Goal: Book appointment/travel/reservation

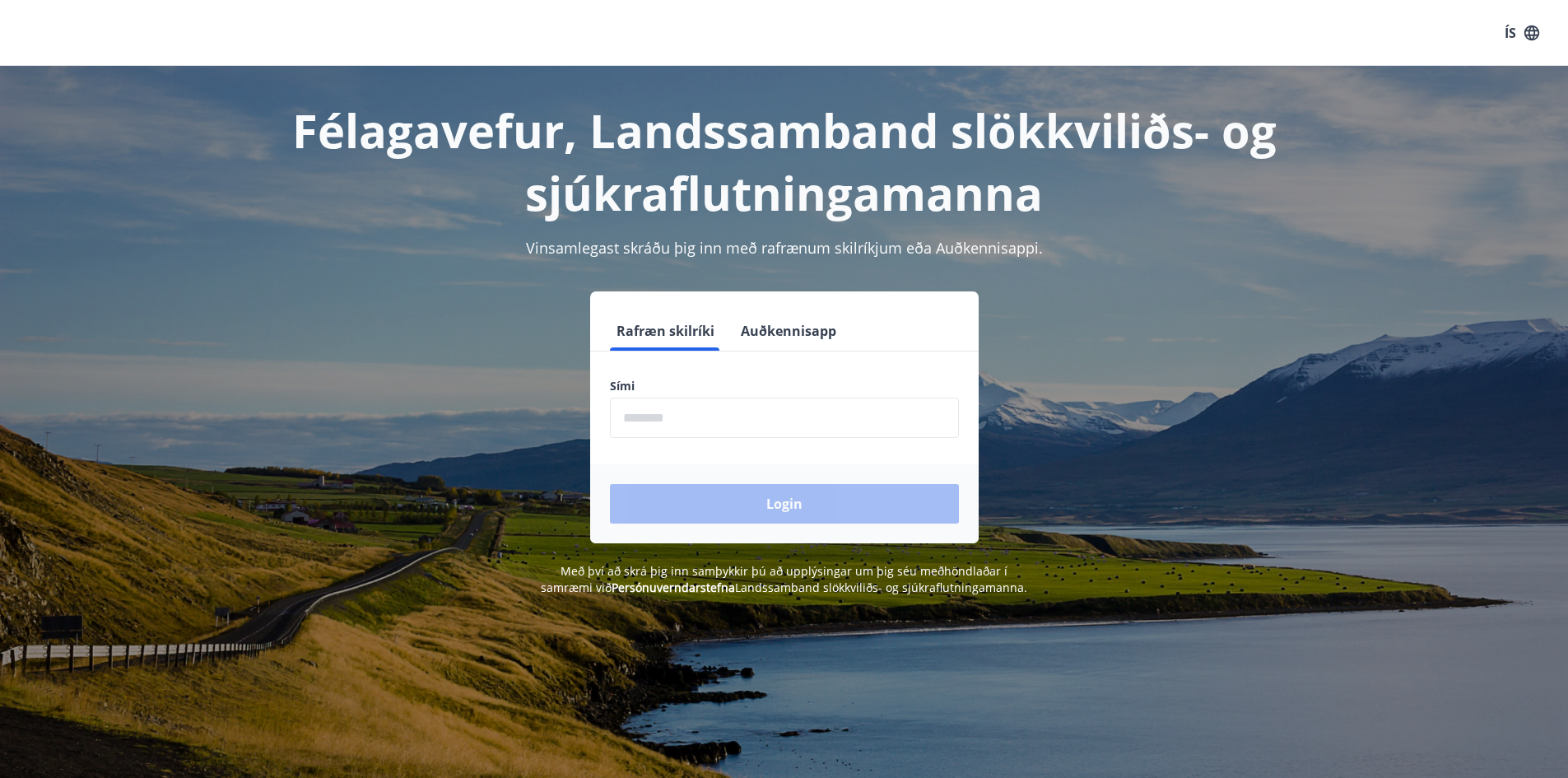
click at [681, 426] on input "phone" at bounding box center [784, 417] width 349 height 40
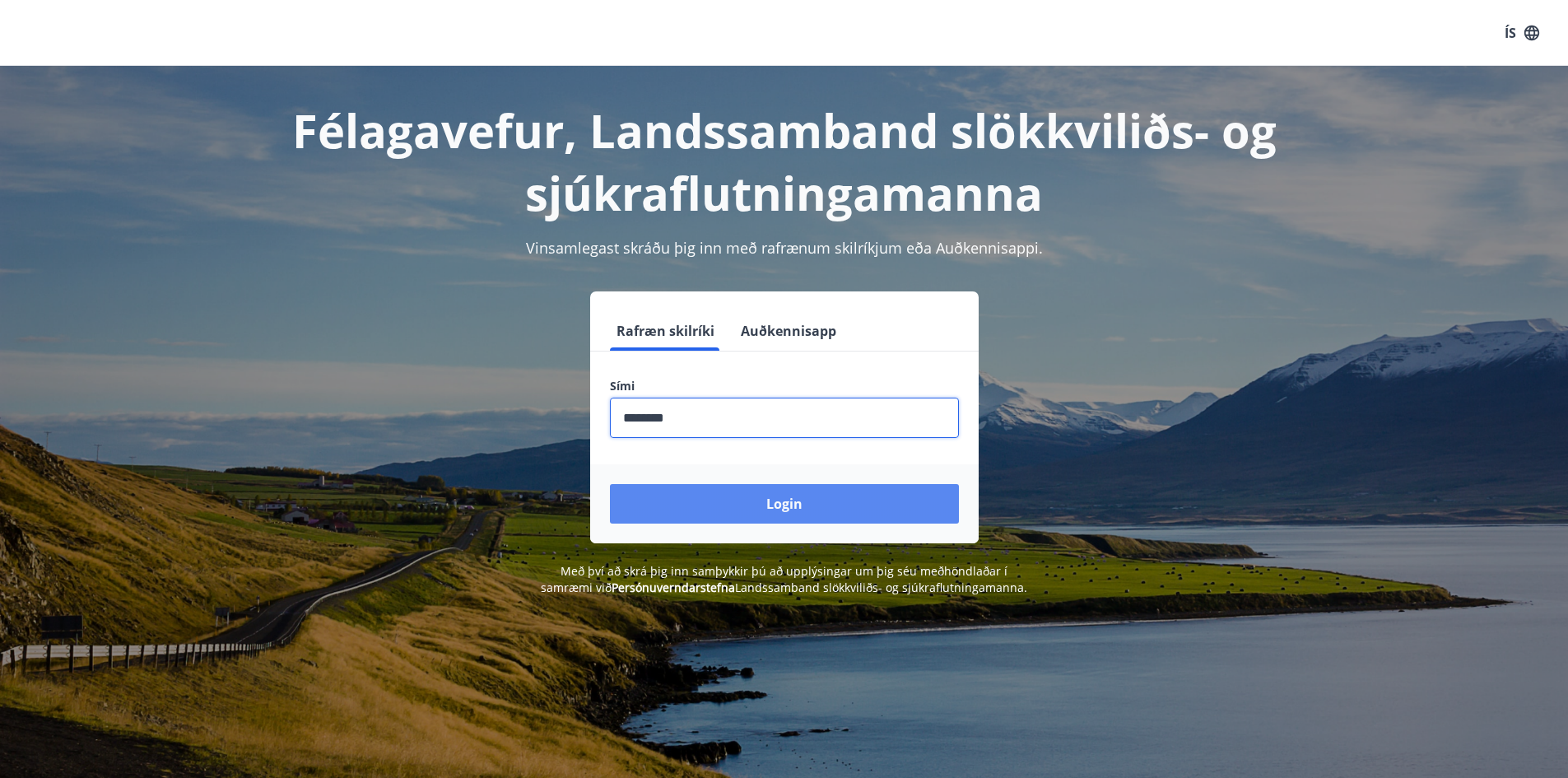
type input "********"
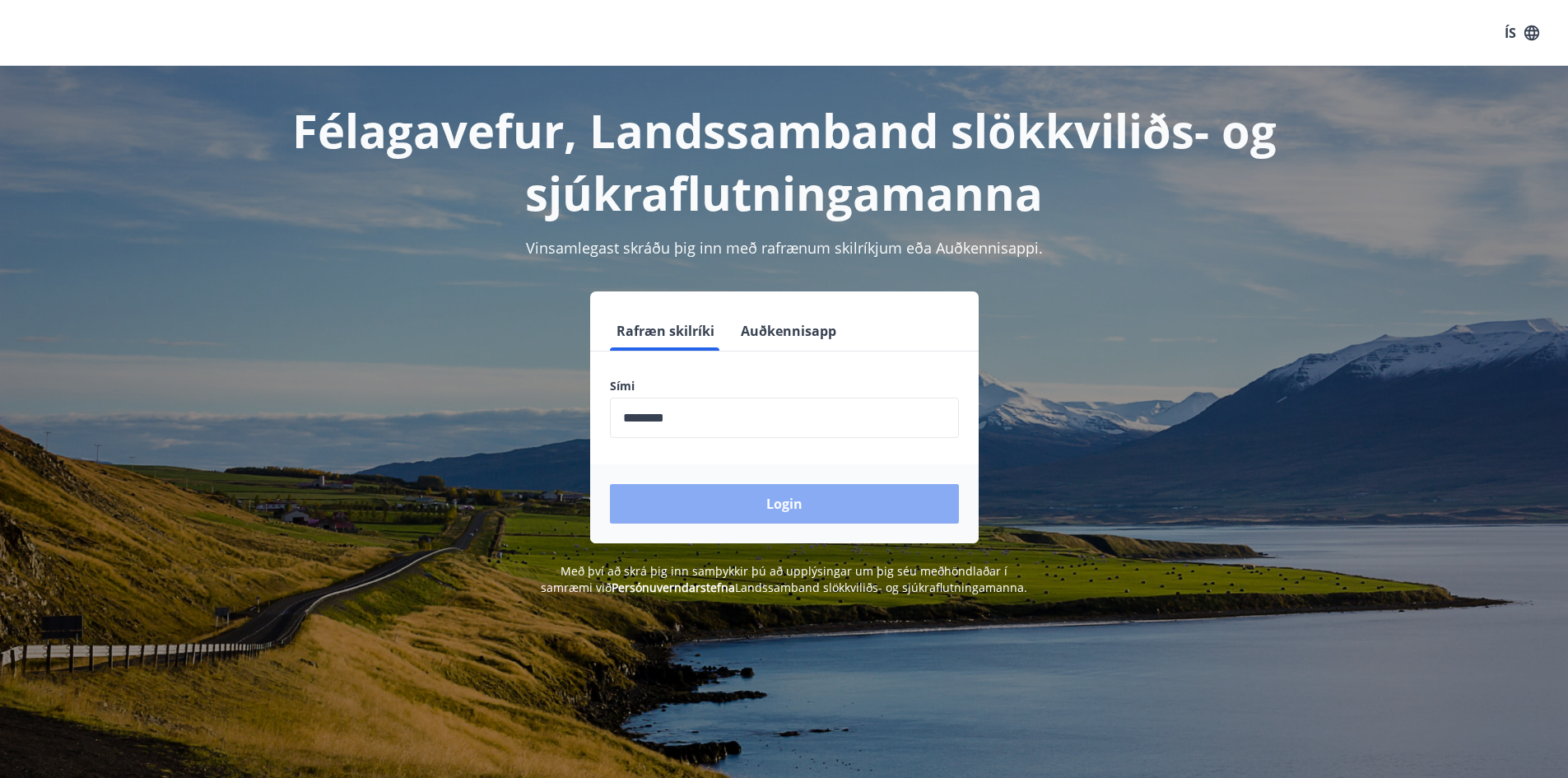
click at [855, 489] on button "Login" at bounding box center [784, 503] width 349 height 39
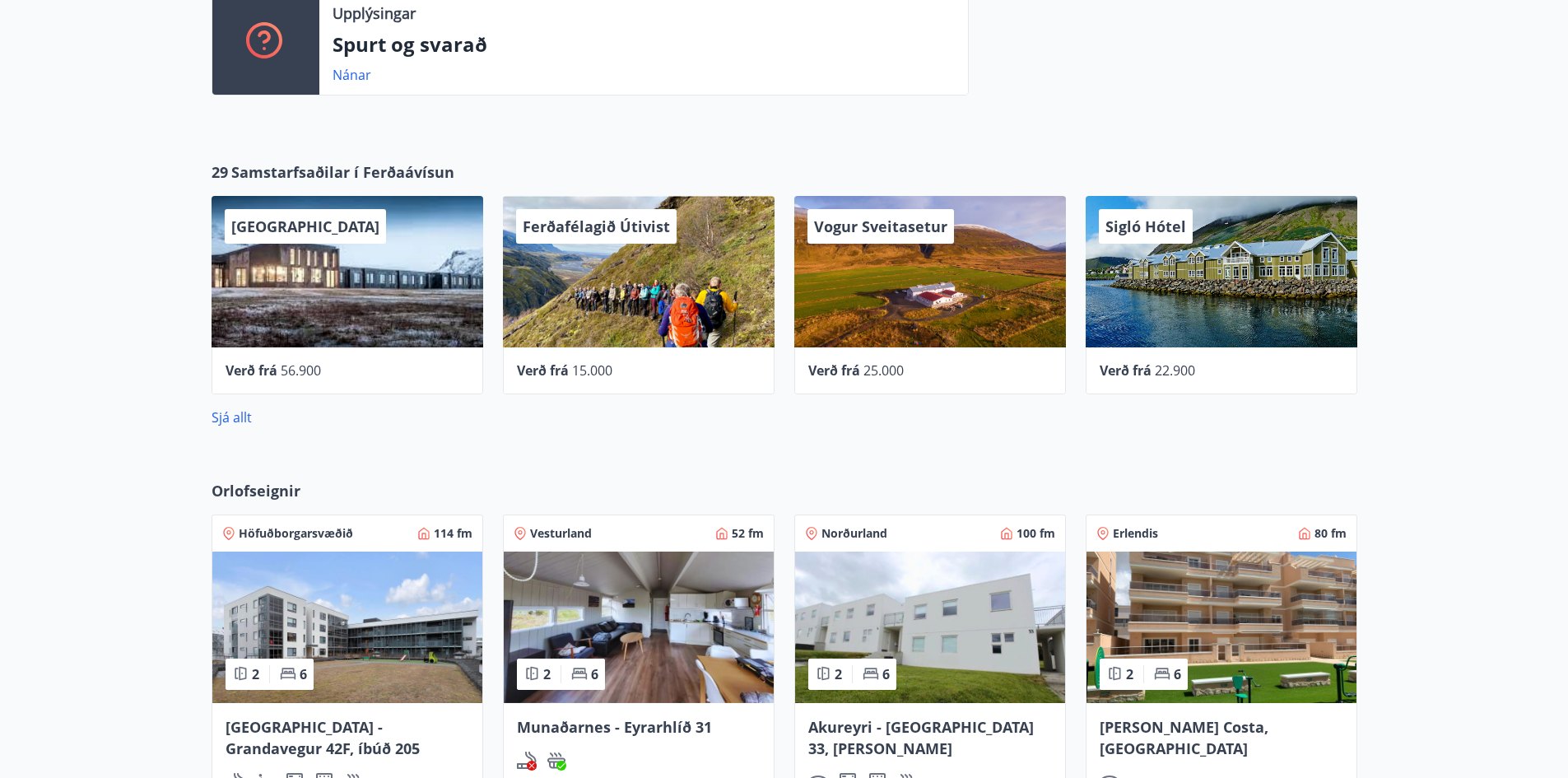
scroll to position [494, 0]
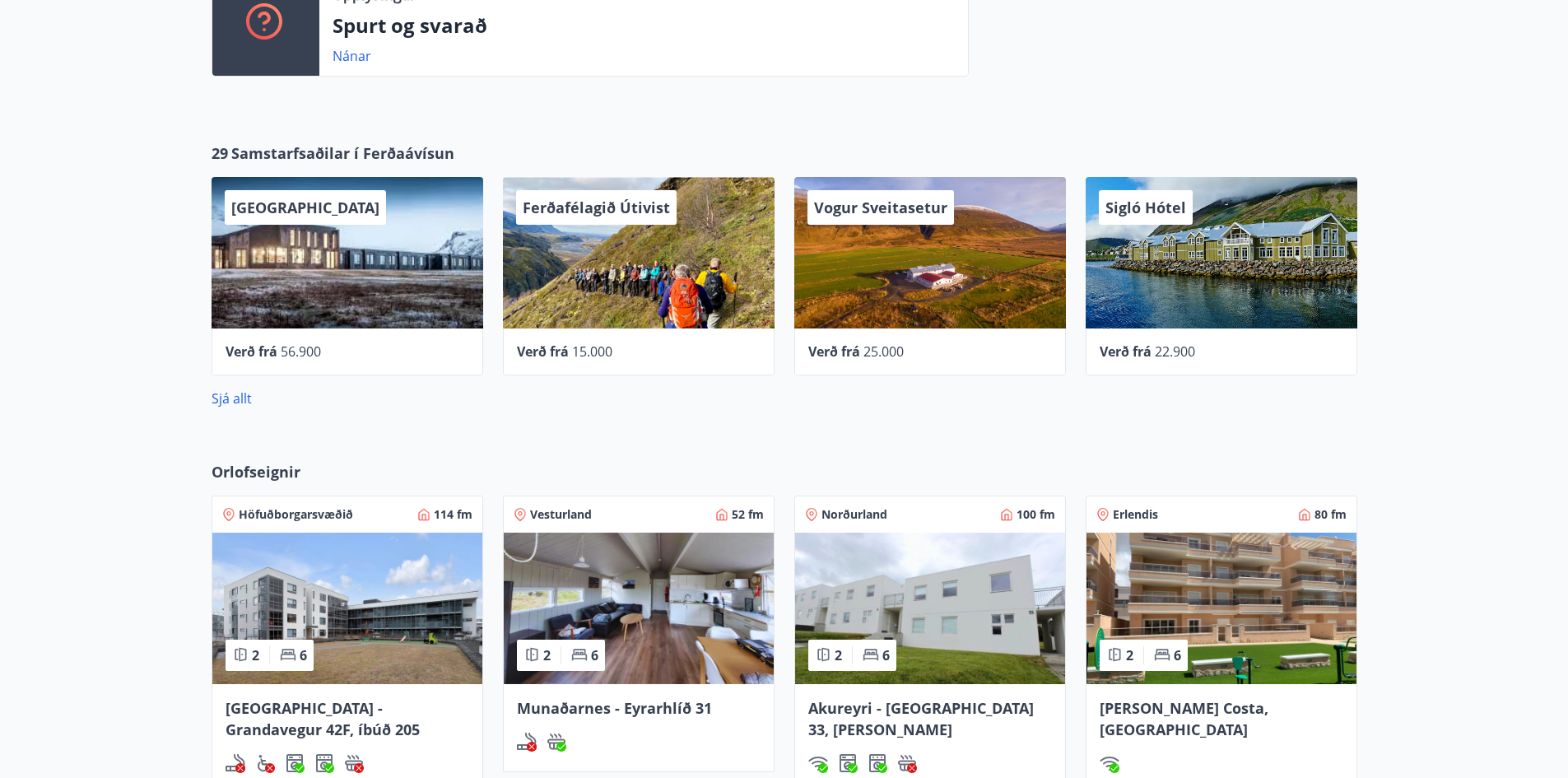
click at [944, 607] on img at bounding box center [930, 607] width 270 height 151
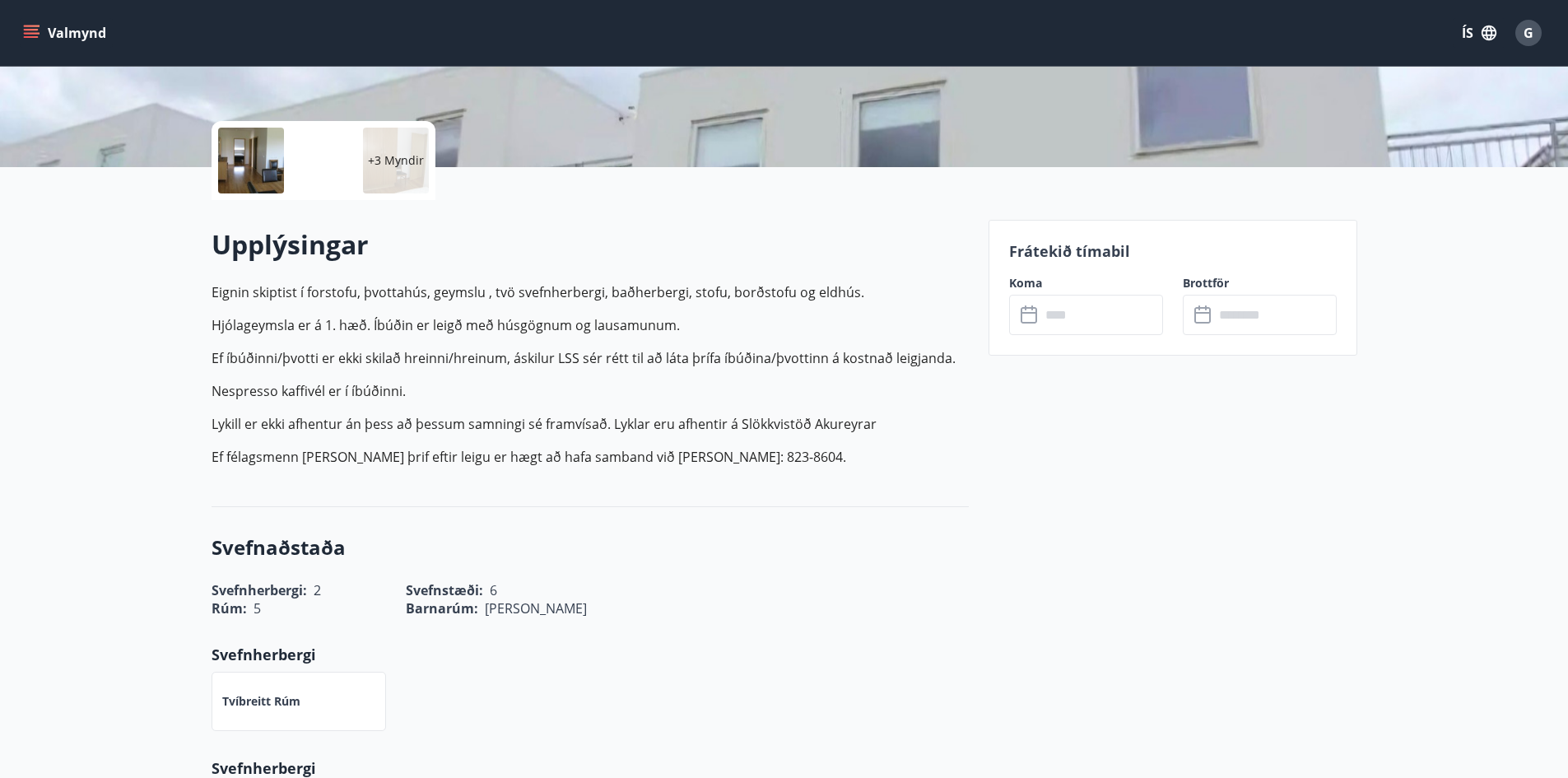
scroll to position [329, 0]
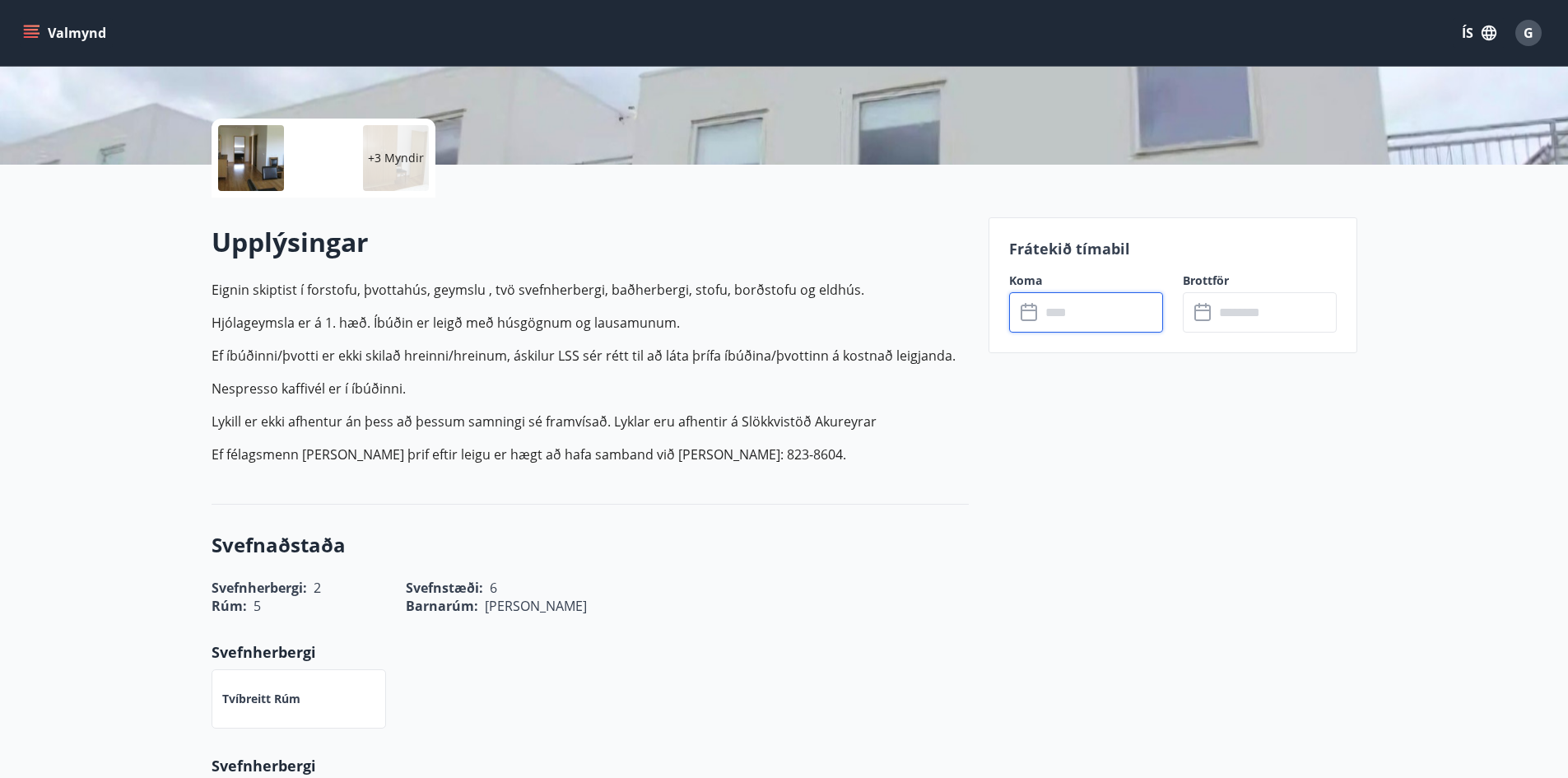
click at [1110, 313] on input "text" at bounding box center [1102, 311] width 123 height 40
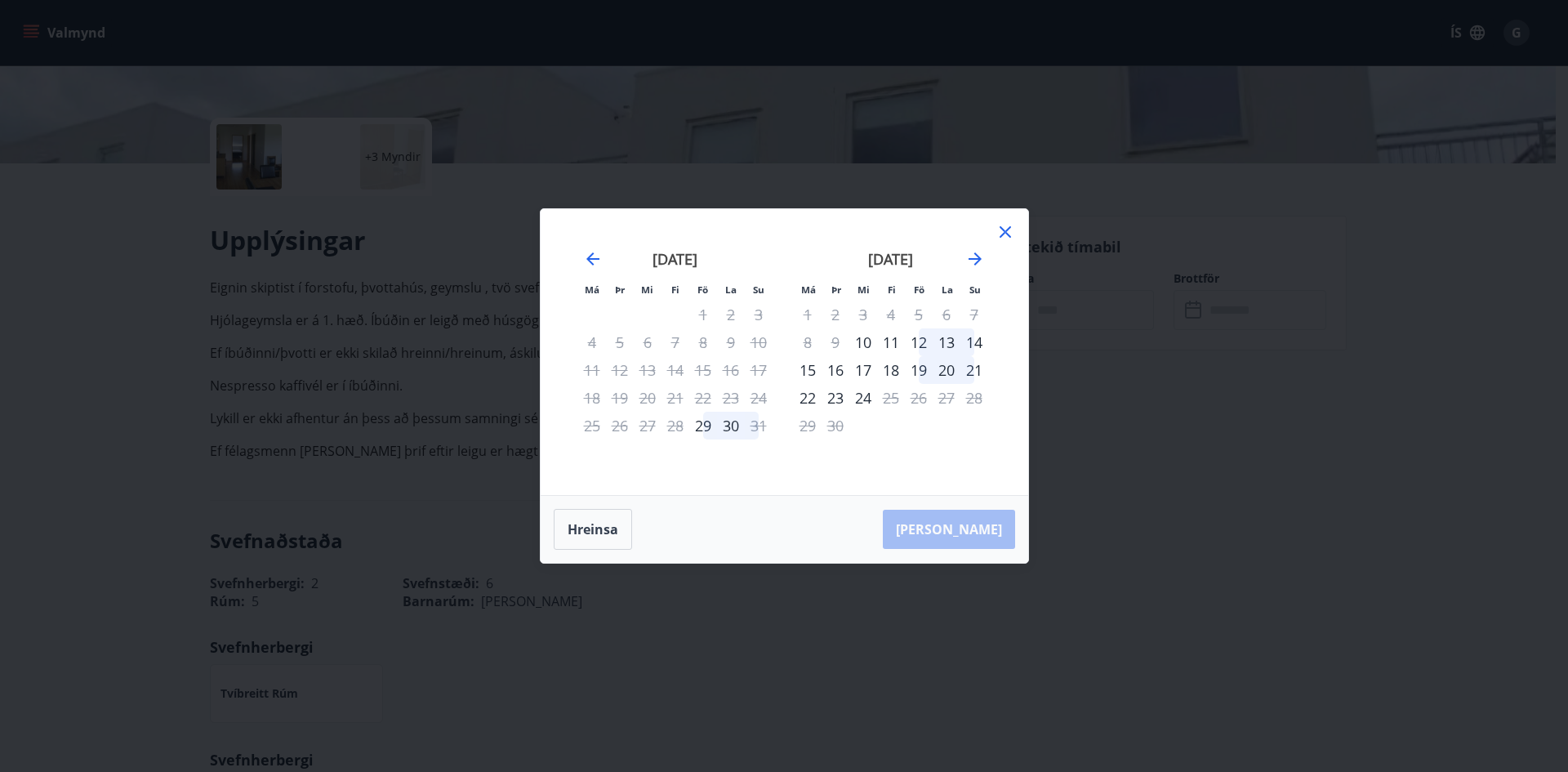
click at [922, 339] on div "12" at bounding box center [919, 342] width 28 height 28
click at [950, 342] on div "13" at bounding box center [947, 342] width 28 height 28
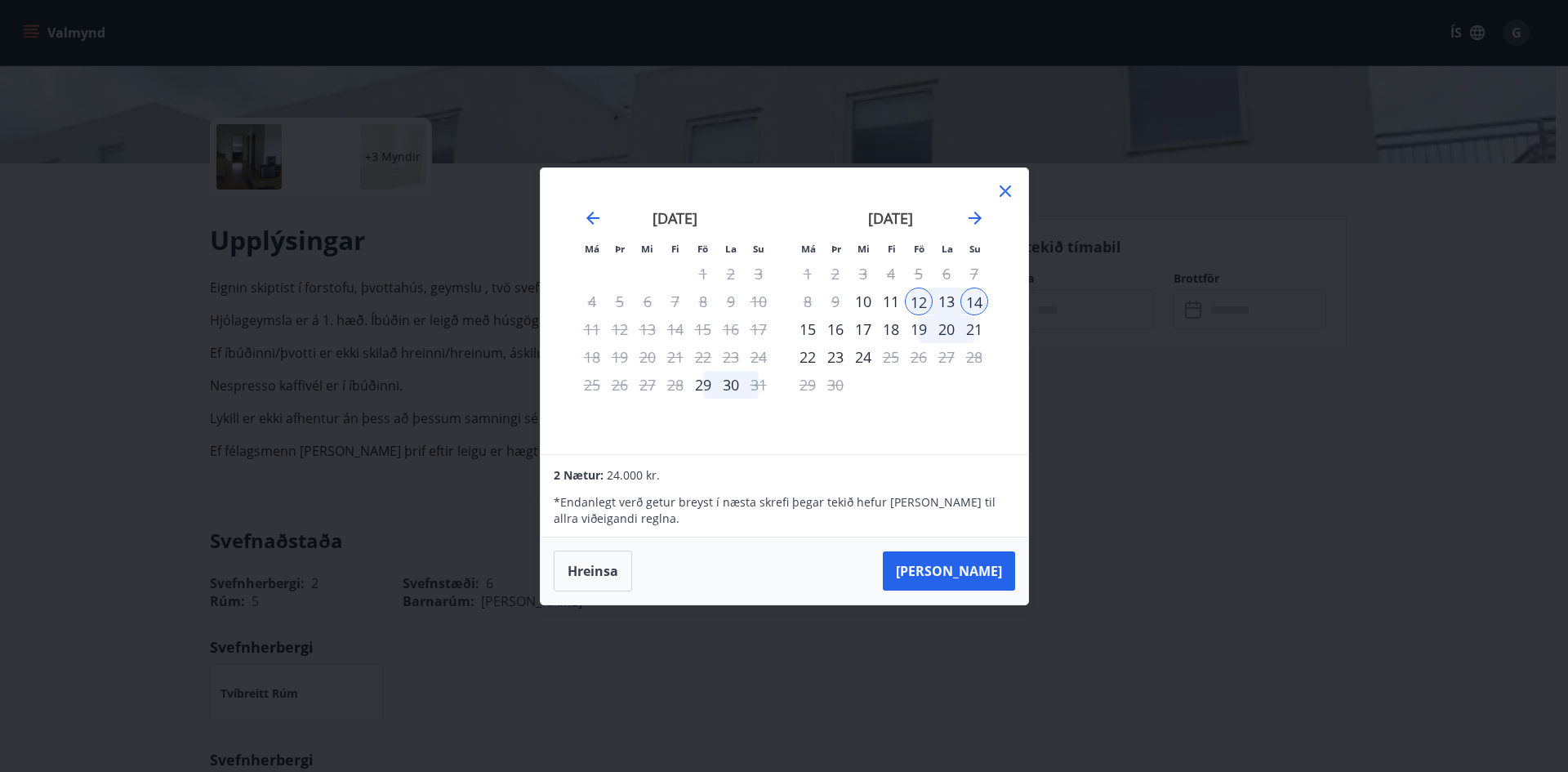
click at [945, 300] on div "13" at bounding box center [947, 301] width 28 height 28
click at [871, 311] on div "10" at bounding box center [863, 301] width 28 height 28
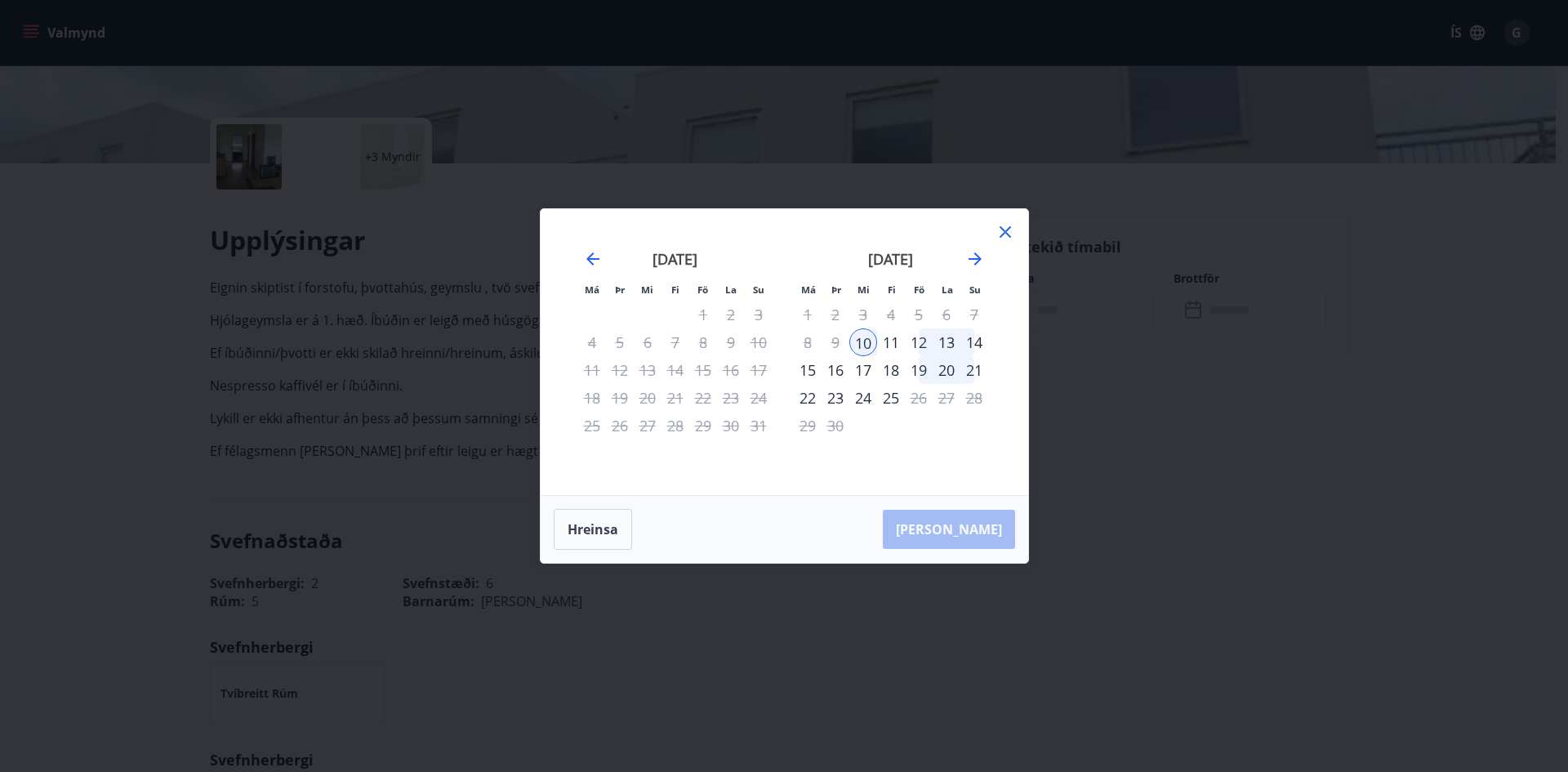
click at [912, 237] on div "[DATE]" at bounding box center [892, 264] width 195 height 72
click at [915, 338] on div "12" at bounding box center [919, 342] width 28 height 28
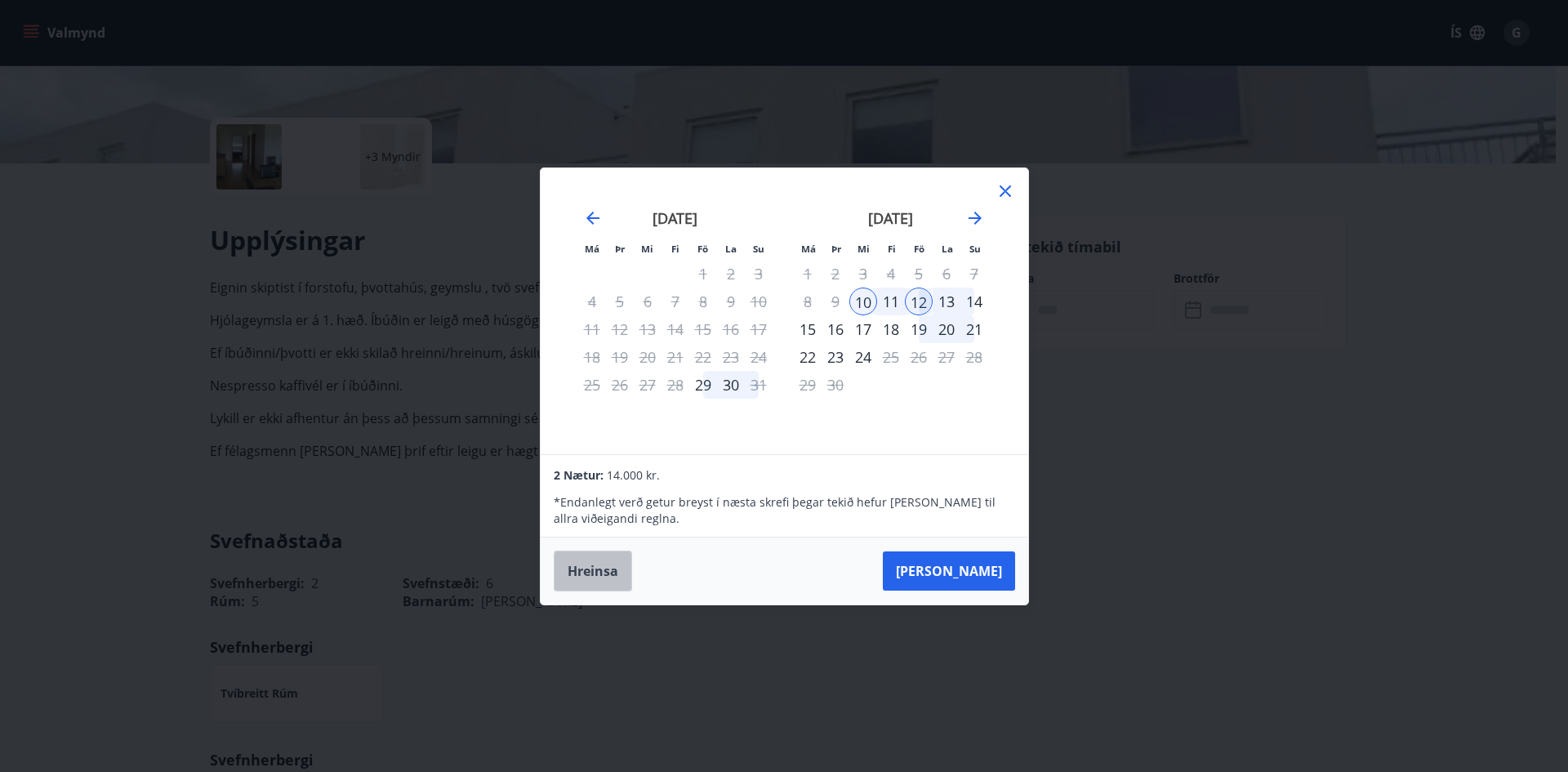
click at [597, 565] on button "Hreinsa" at bounding box center [593, 571] width 79 height 41
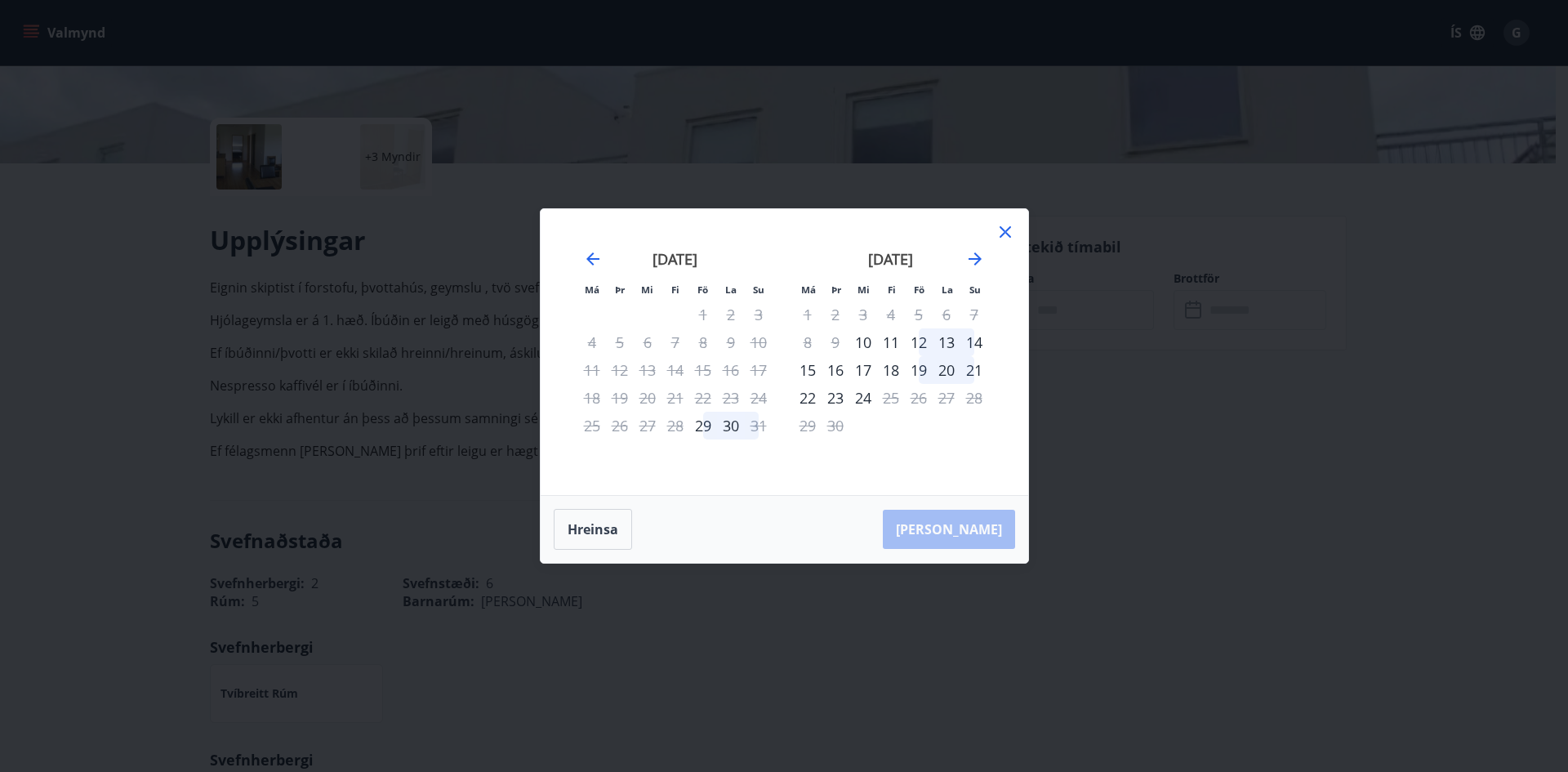
click at [911, 345] on div "12" at bounding box center [919, 342] width 28 height 28
click at [947, 343] on div "13" at bounding box center [947, 342] width 28 height 28
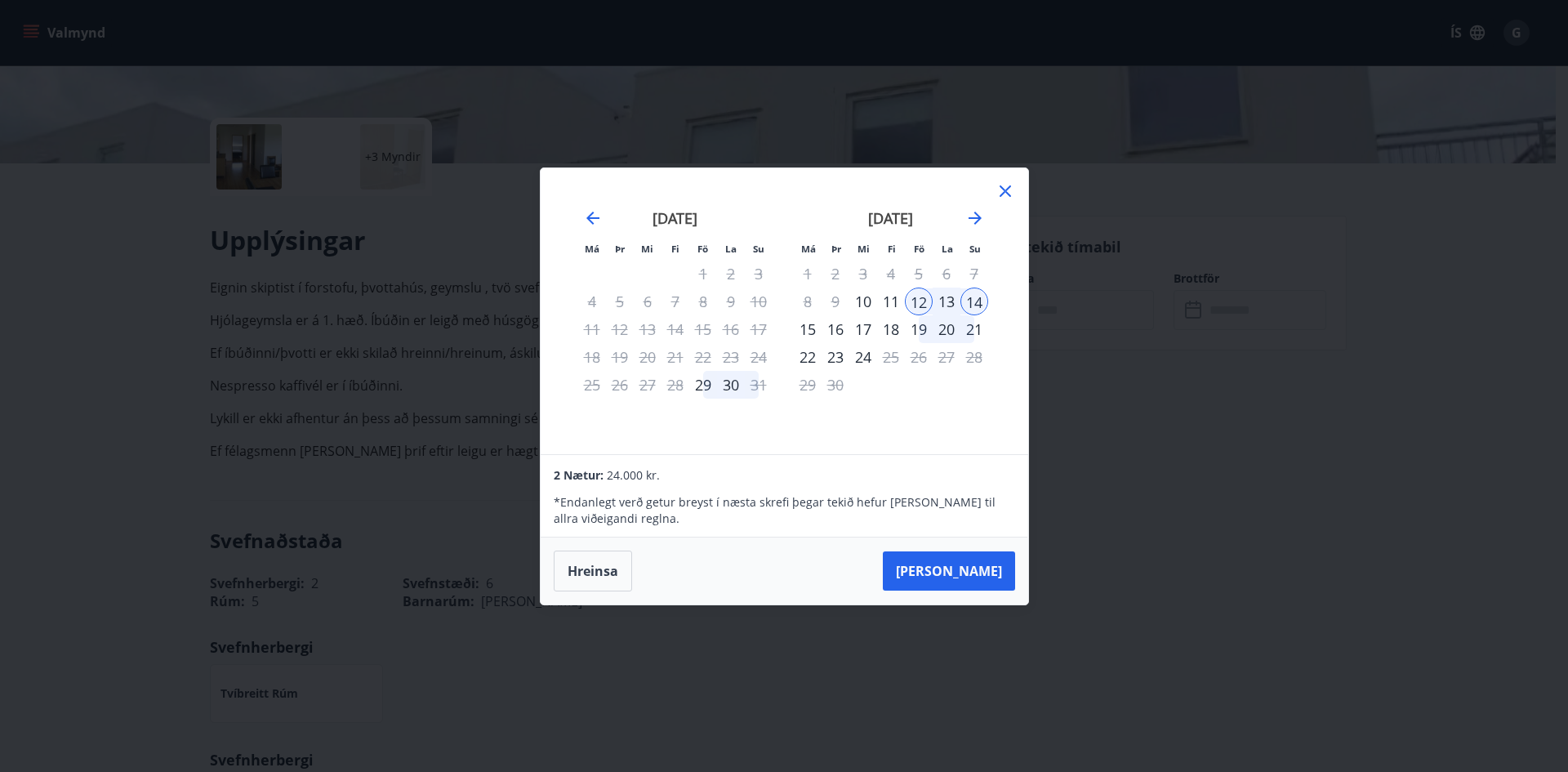
click at [948, 301] on div "13" at bounding box center [947, 301] width 28 height 28
click at [956, 291] on div "13" at bounding box center [947, 301] width 28 height 28
click at [953, 302] on div "13" at bounding box center [947, 301] width 28 height 28
drag, startPoint x: 952, startPoint y: 300, endPoint x: 947, endPoint y: 361, distance: 61.2
click at [947, 306] on div "13" at bounding box center [947, 301] width 28 height 28
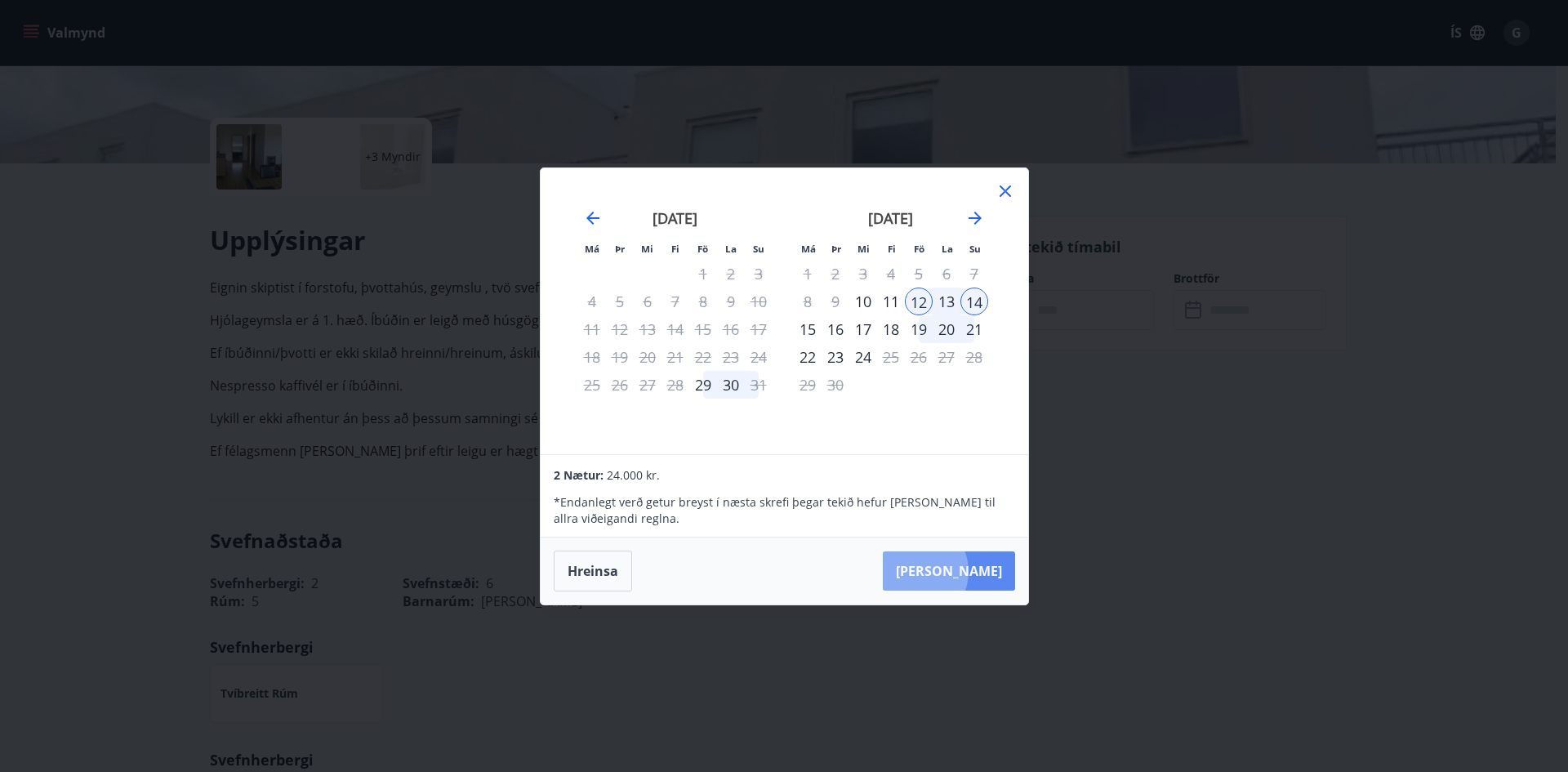
click at [965, 571] on button "[PERSON_NAME]" at bounding box center [949, 571] width 132 height 39
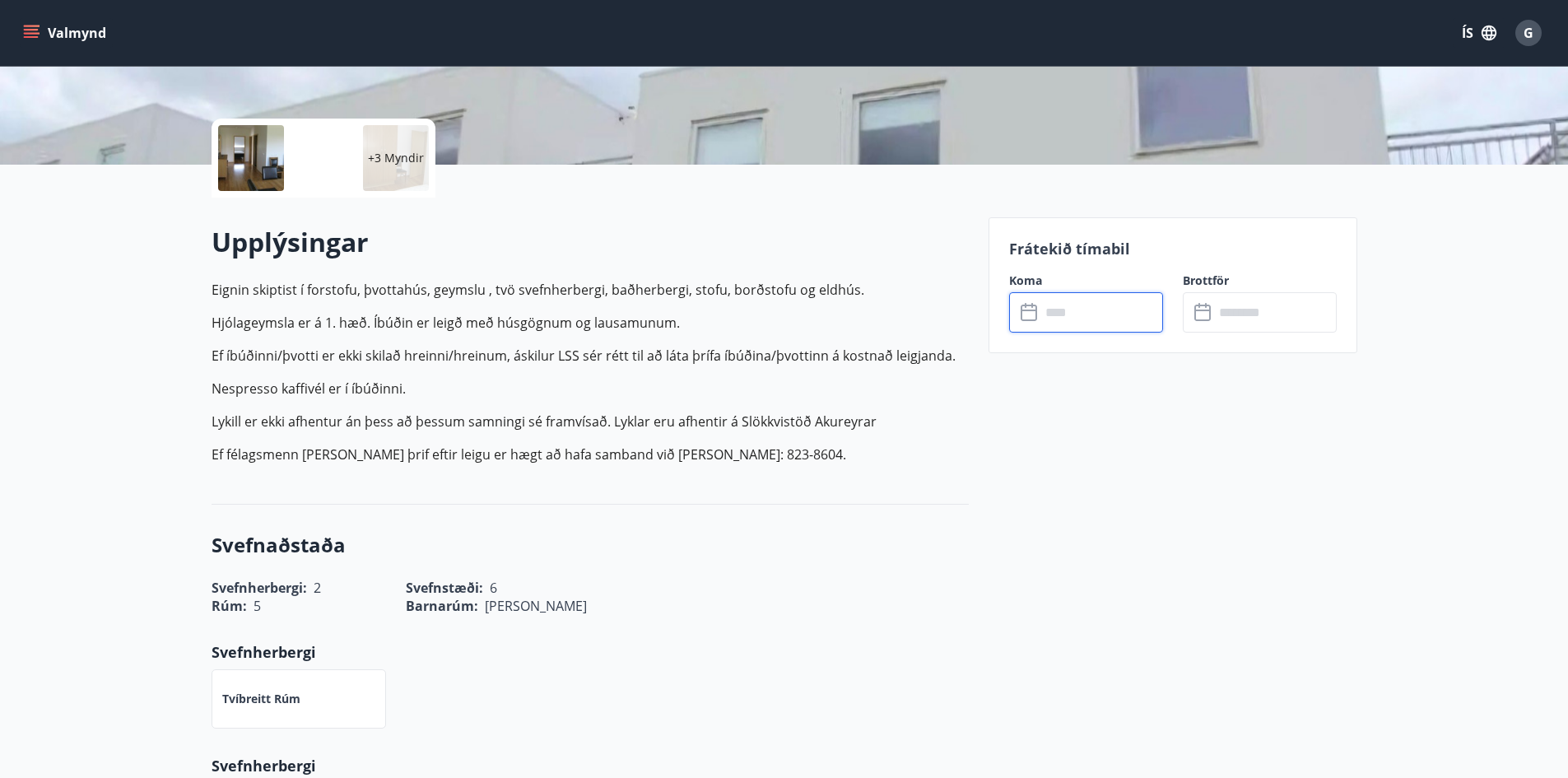
type input "******"
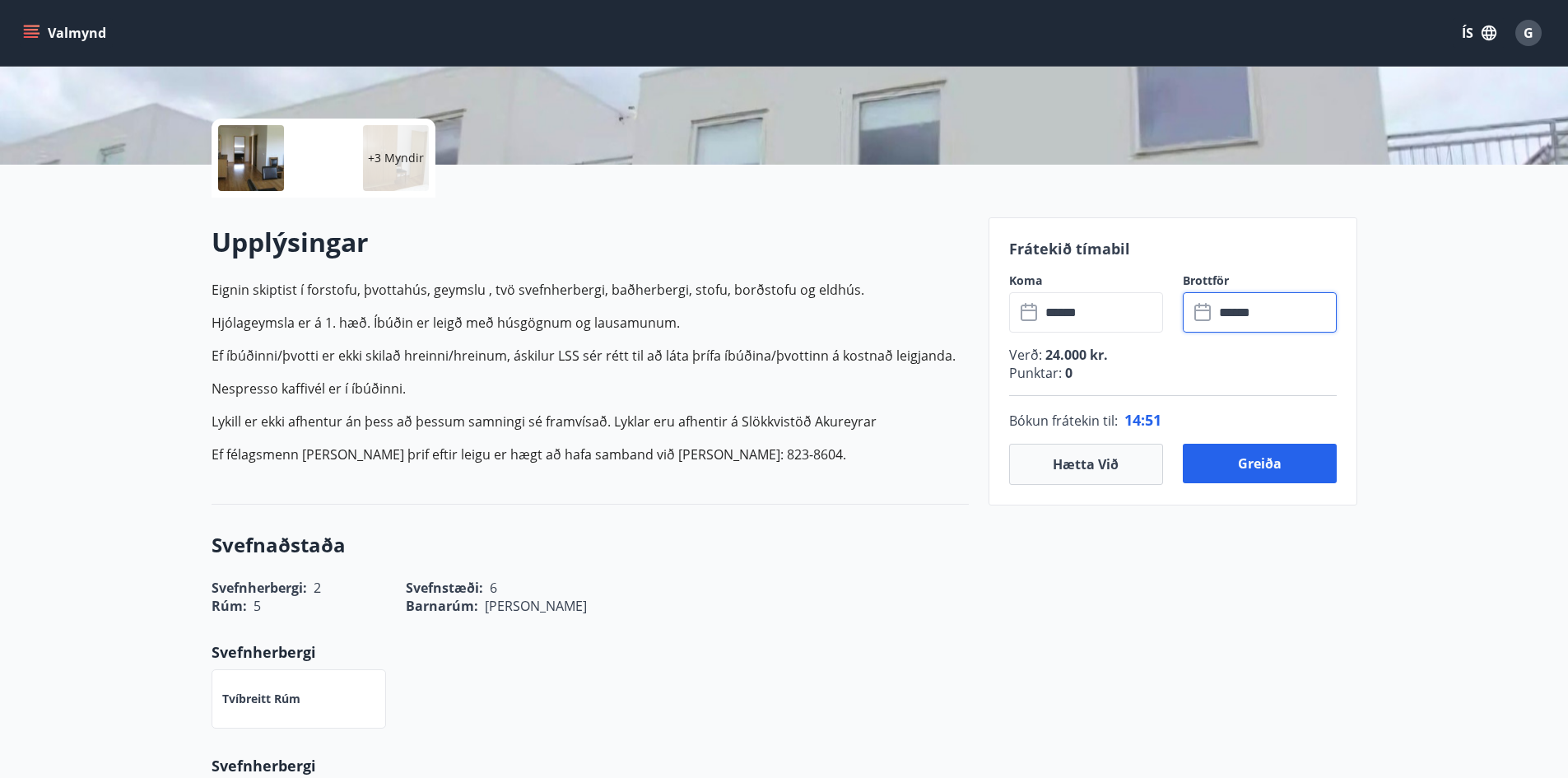
click at [1274, 317] on input "******" at bounding box center [1276, 311] width 123 height 40
drag, startPoint x: 1258, startPoint y: 313, endPoint x: 1249, endPoint y: 317, distance: 9.8
click at [1249, 317] on input "******" at bounding box center [1276, 311] width 123 height 40
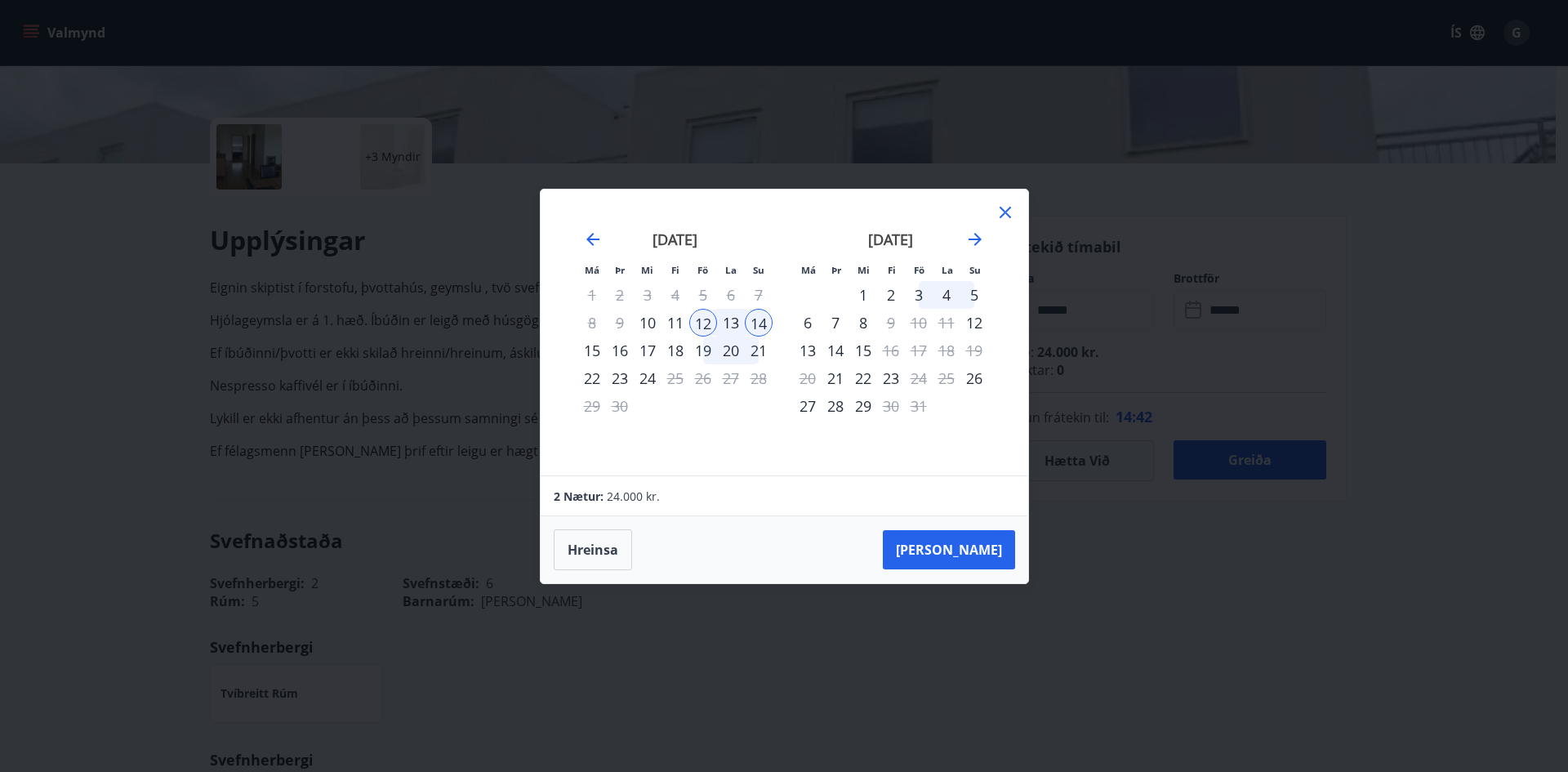
click at [721, 314] on tr "8 9 10 11 12 13 14" at bounding box center [676, 323] width 195 height 28
click at [731, 317] on div "13" at bounding box center [731, 323] width 28 height 28
click at [728, 320] on div "13" at bounding box center [731, 323] width 28 height 28
click at [726, 321] on div "13" at bounding box center [731, 323] width 28 height 28
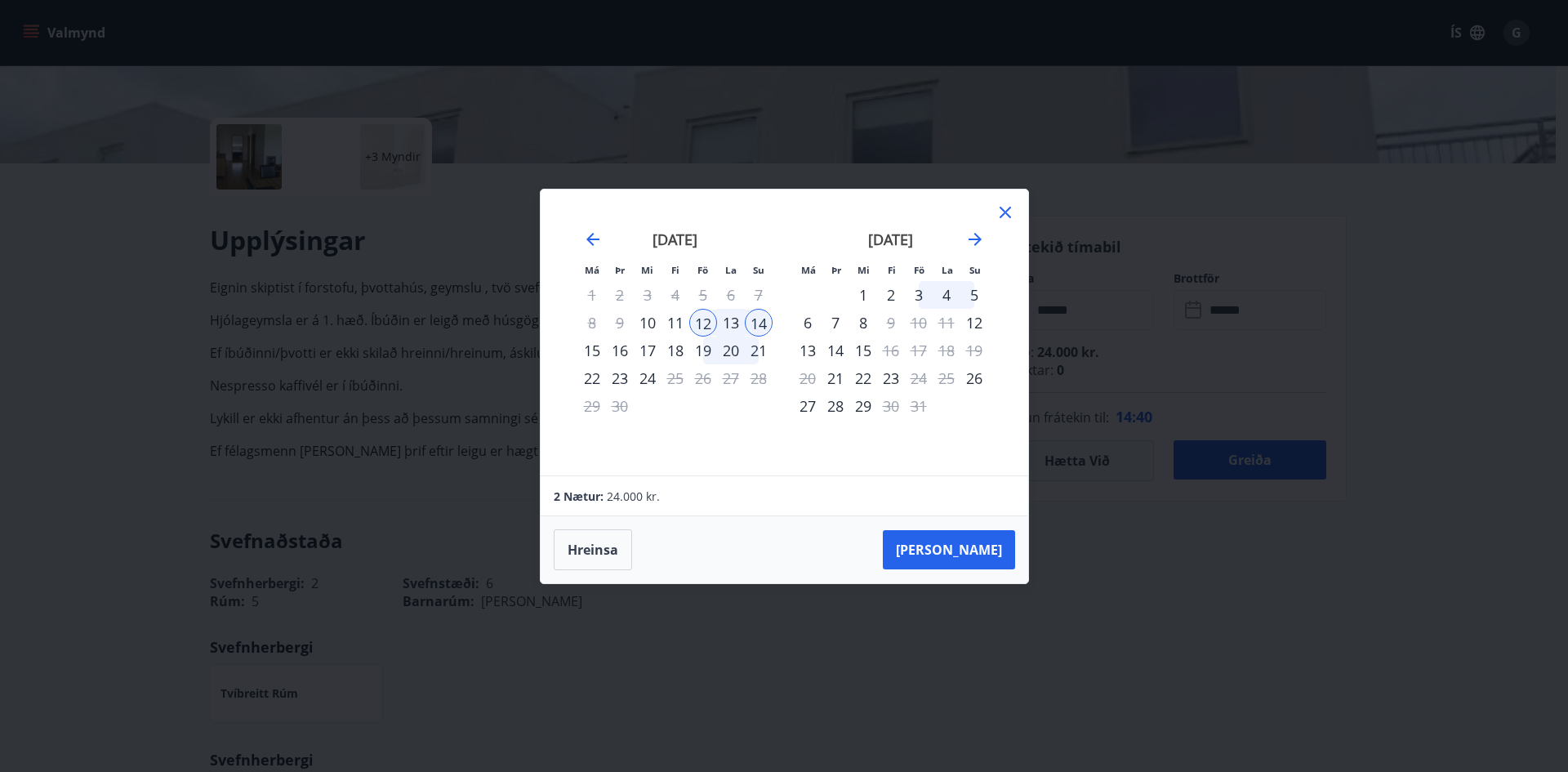
click at [726, 321] on div "13" at bounding box center [731, 323] width 28 height 28
click at [1007, 213] on icon at bounding box center [1006, 212] width 12 height 12
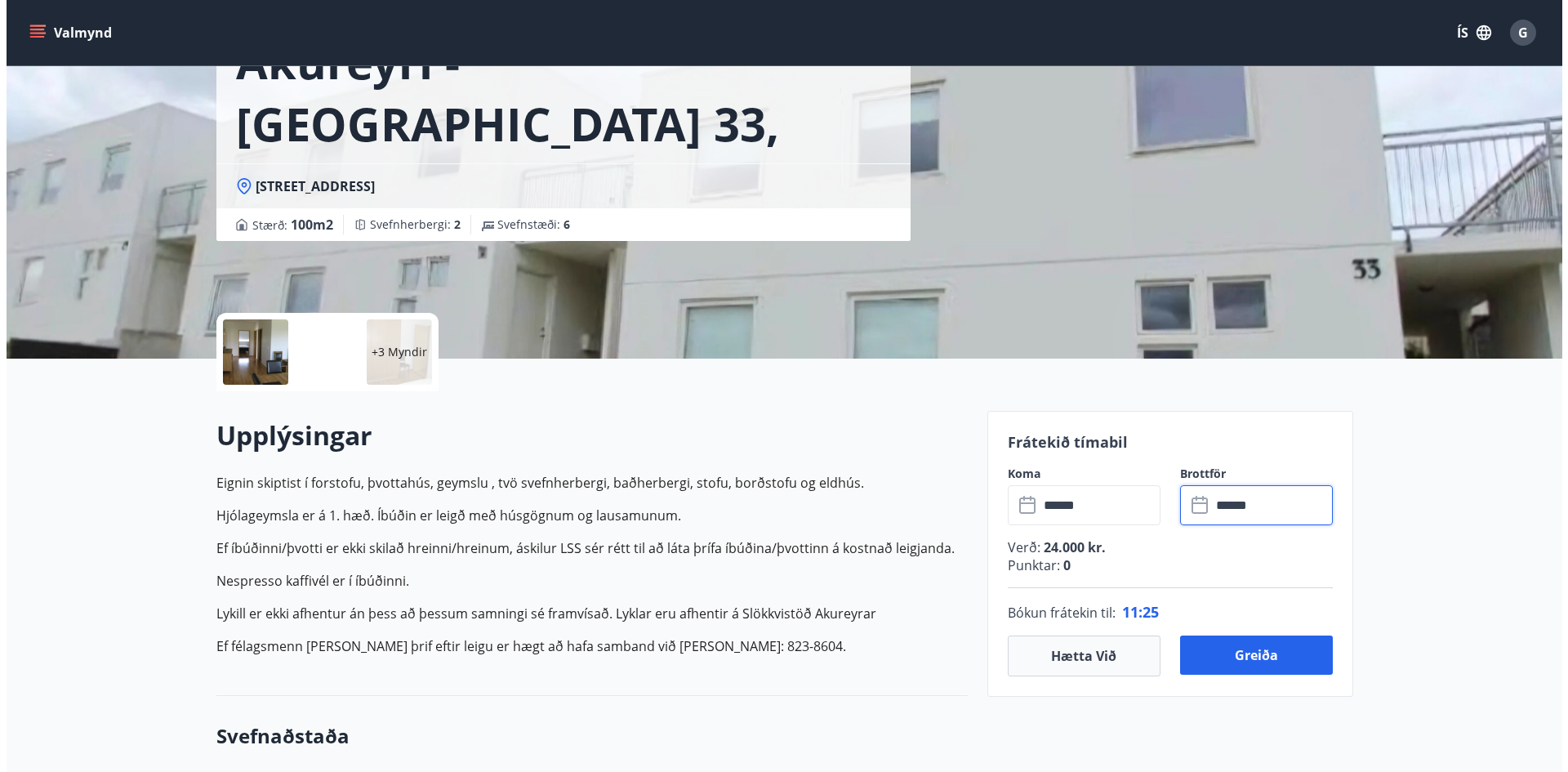
scroll to position [81, 0]
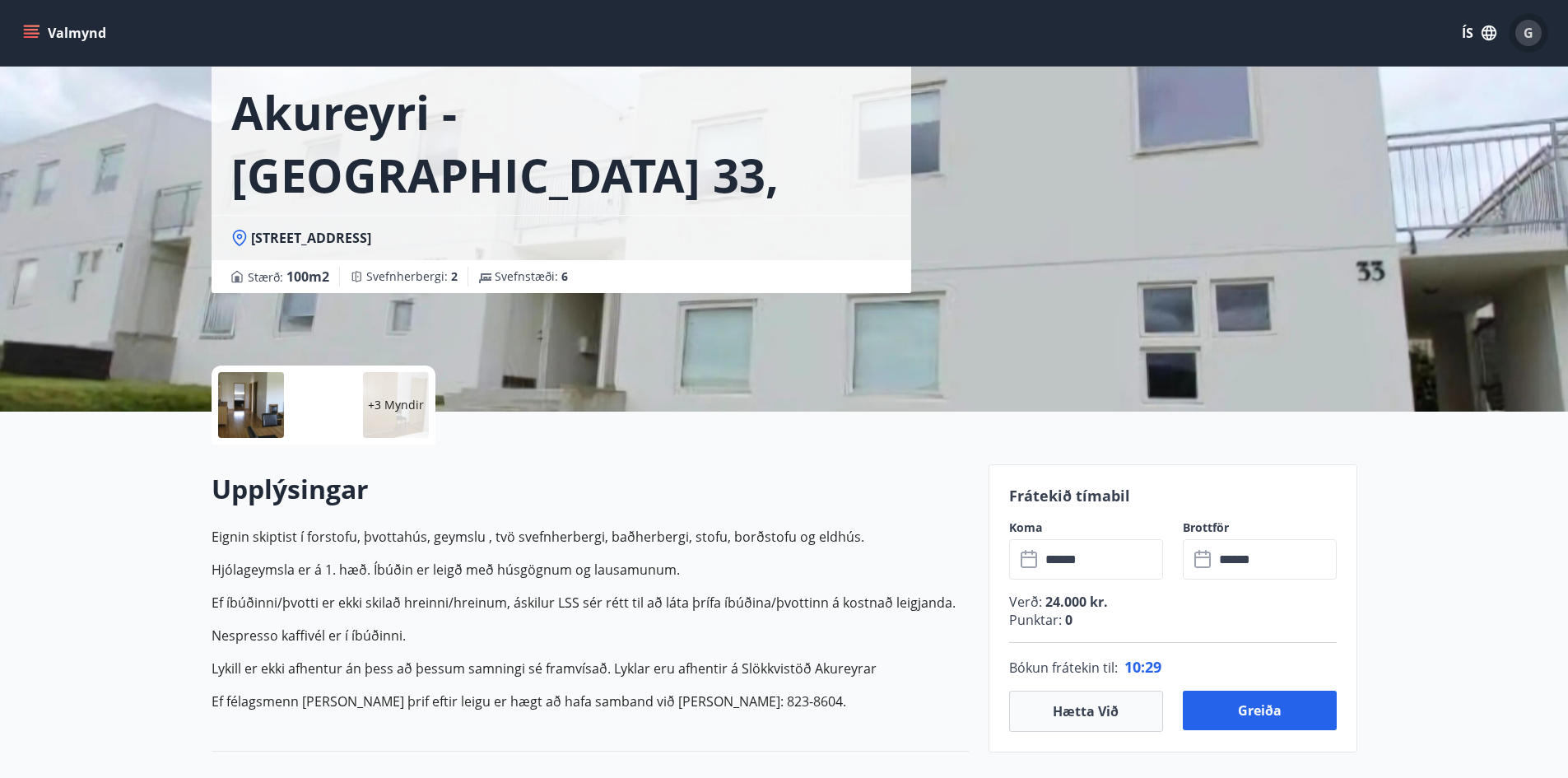
click at [1531, 32] on span "G" at bounding box center [1529, 32] width 10 height 18
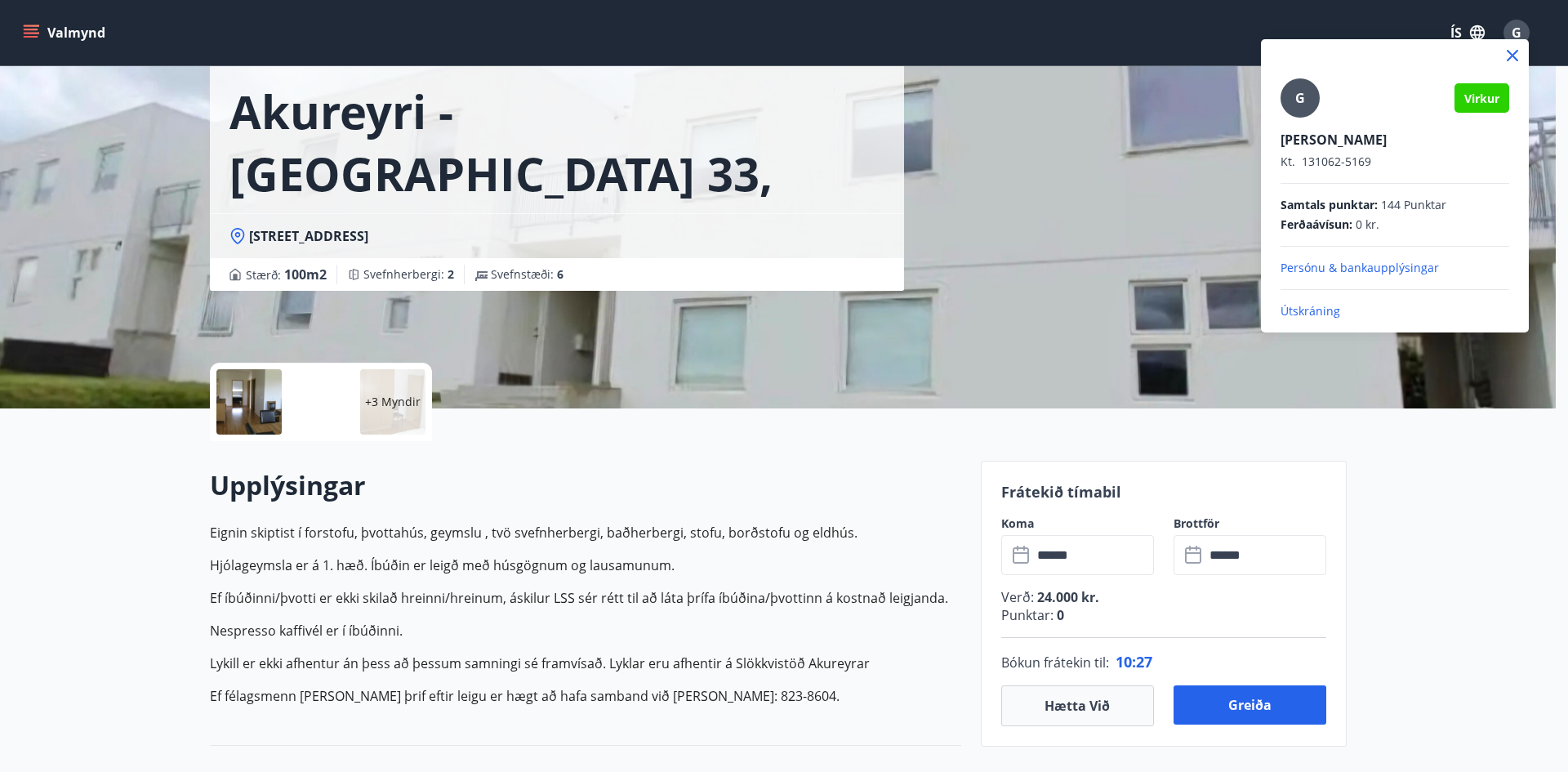
click at [1103, 292] on div at bounding box center [784, 386] width 1568 height 772
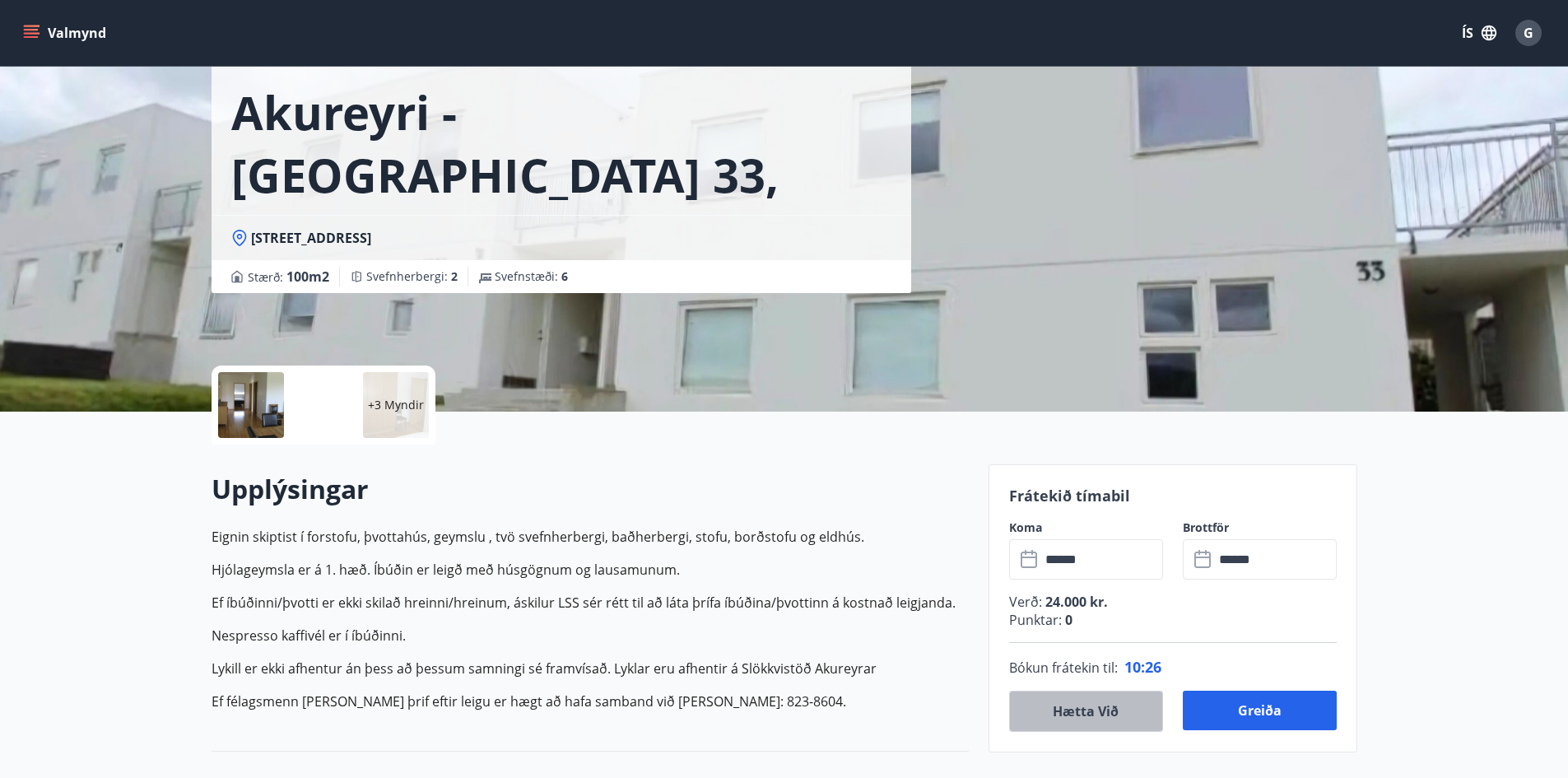
click at [1081, 700] on button "Hætta við" at bounding box center [1087, 711] width 154 height 41
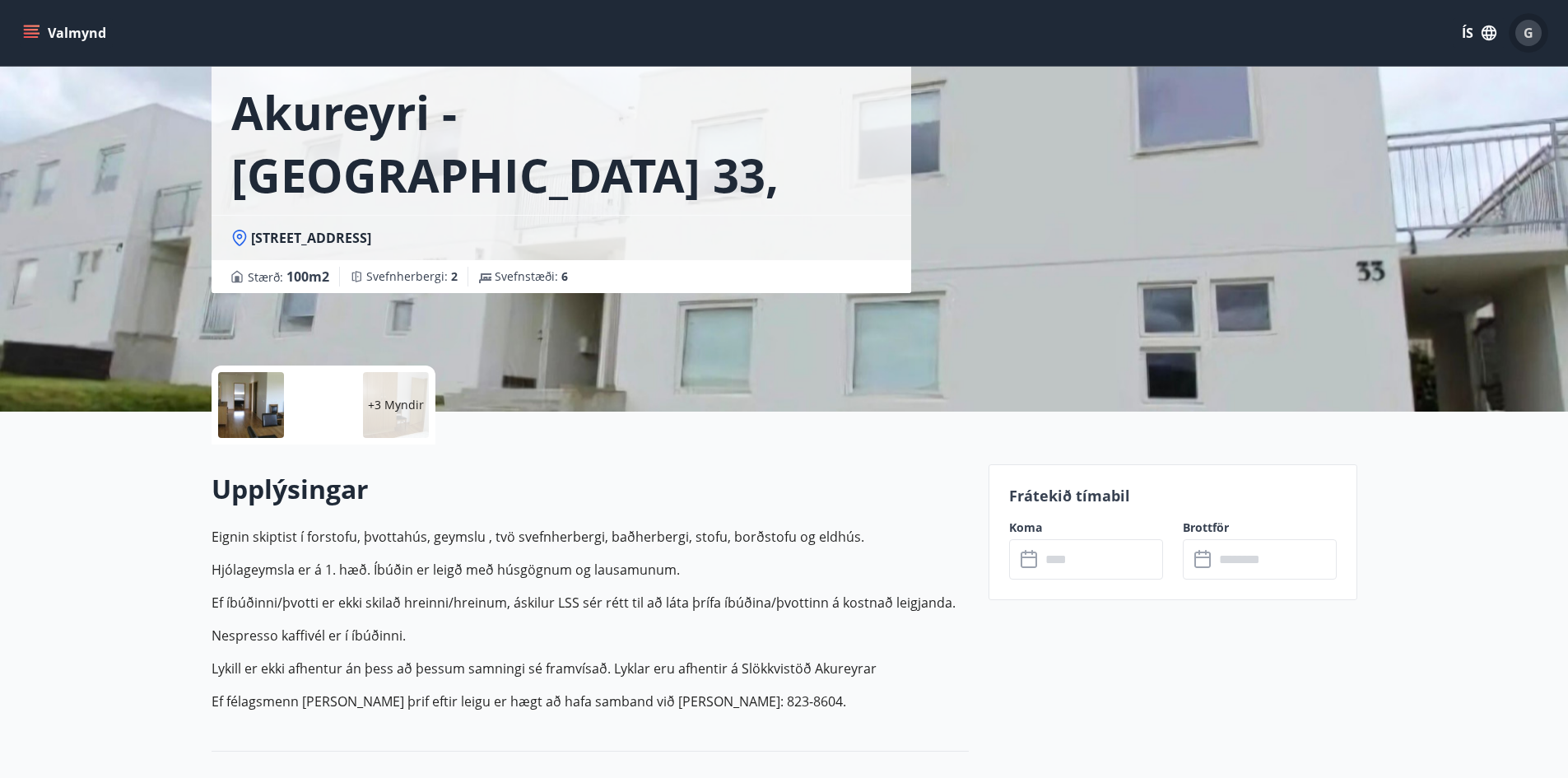
click at [1529, 32] on span "G" at bounding box center [1529, 32] width 10 height 18
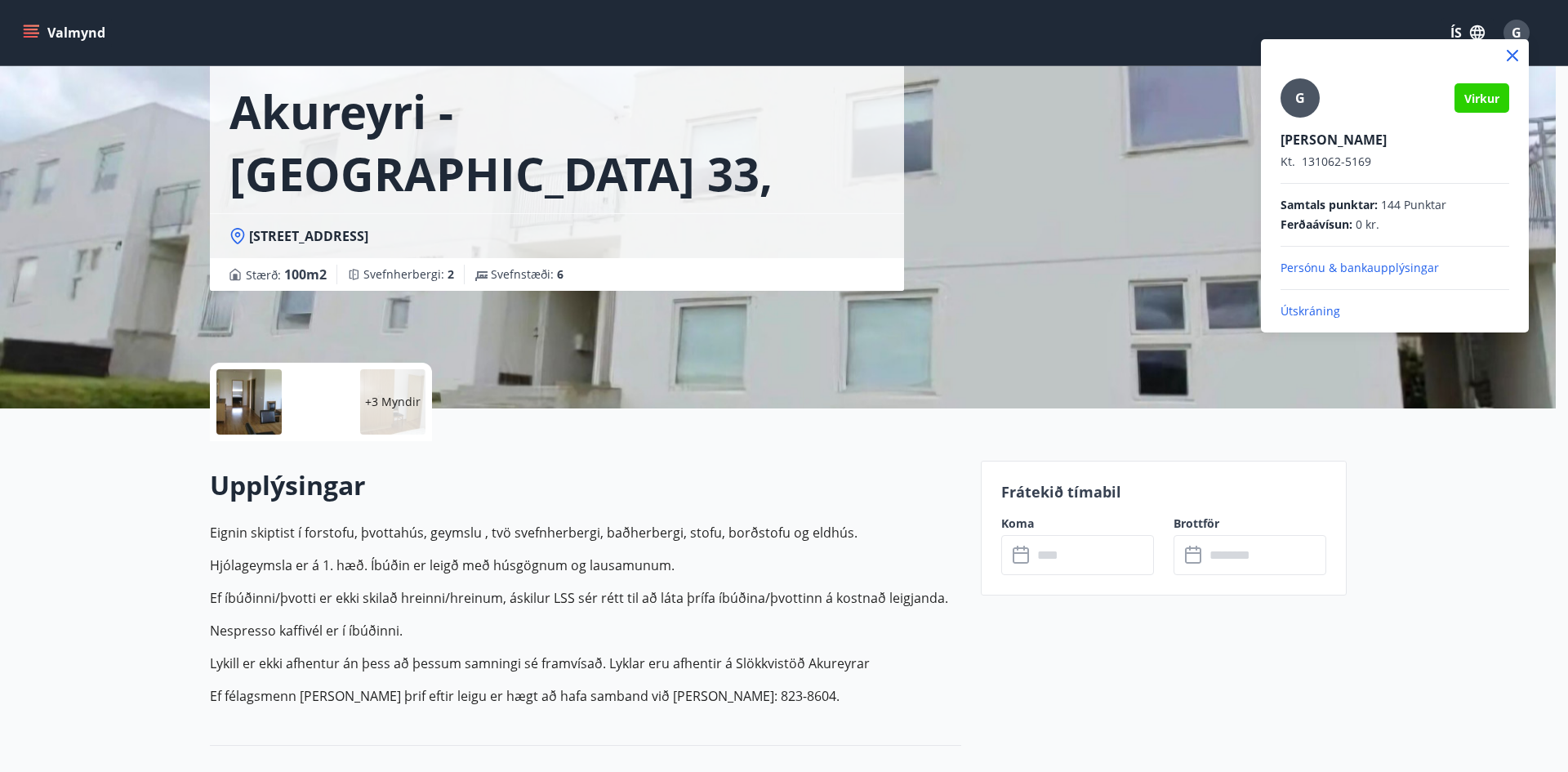
click at [1313, 310] on p "Útskráning" at bounding box center [1394, 311] width 229 height 16
